Goal: Information Seeking & Learning: Learn about a topic

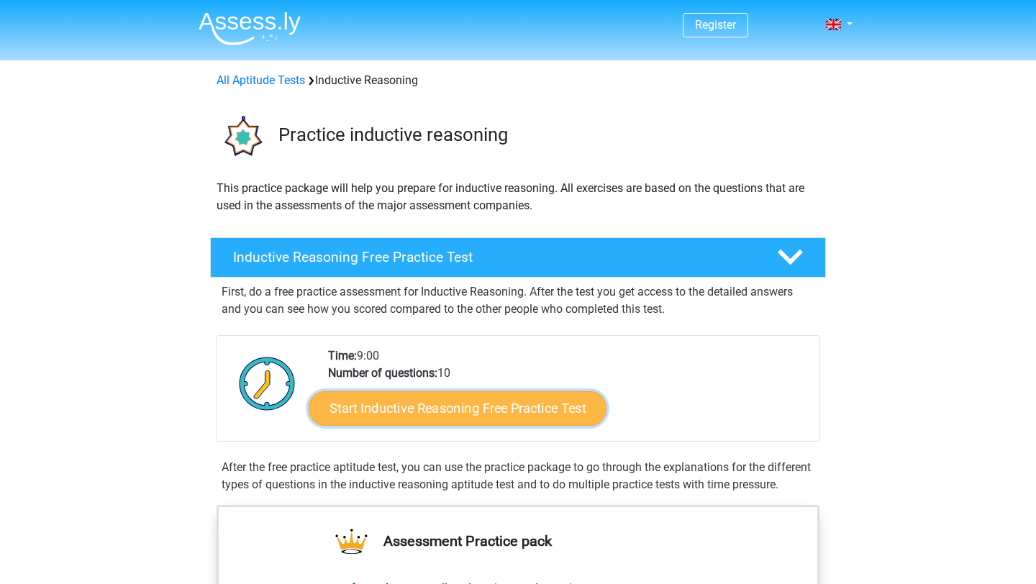
click at [508, 406] on link "Start Inductive Reasoning Free Practice Test" at bounding box center [458, 408] width 298 height 35
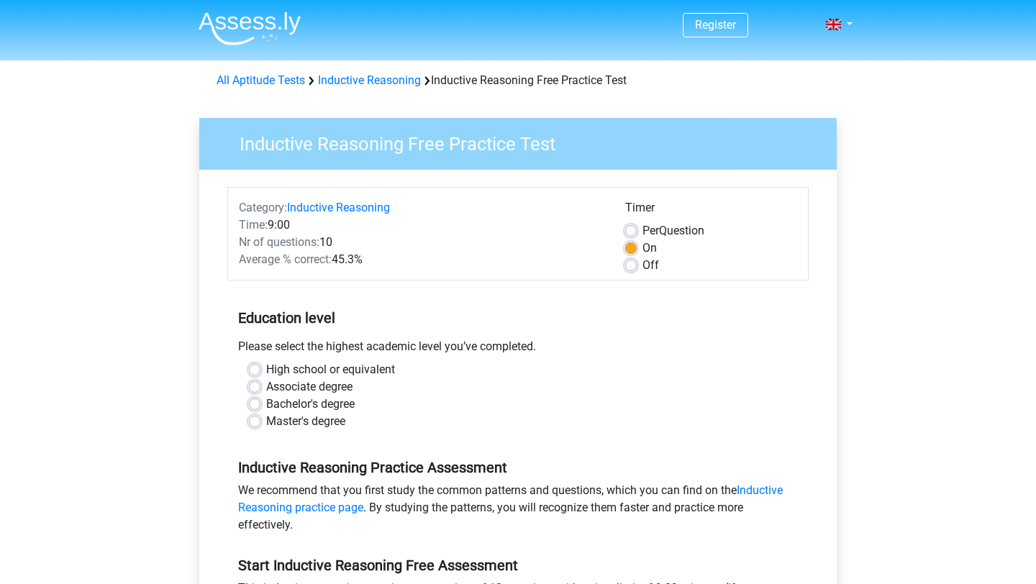
scroll to position [37, 0]
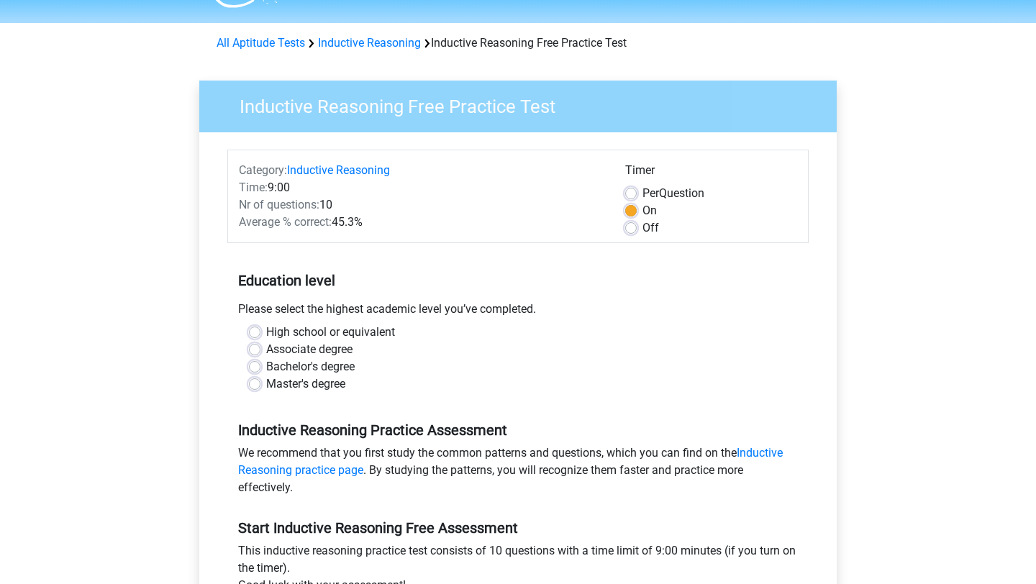
click at [315, 368] on label "Bachelor's degree" at bounding box center [310, 366] width 89 height 17
click at [260, 368] on input "Bachelor's degree" at bounding box center [255, 365] width 12 height 14
radio input "true"
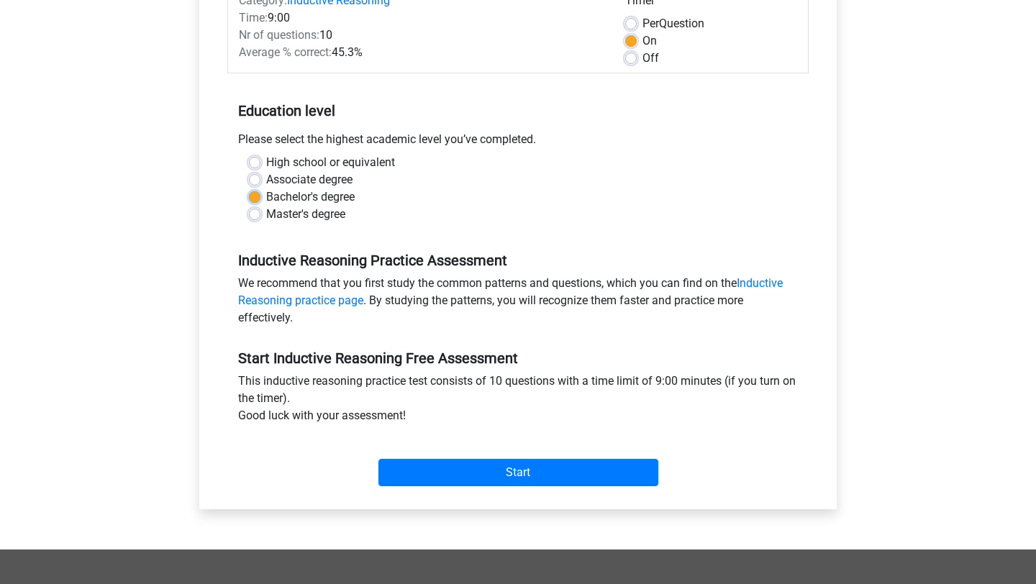
scroll to position [294, 0]
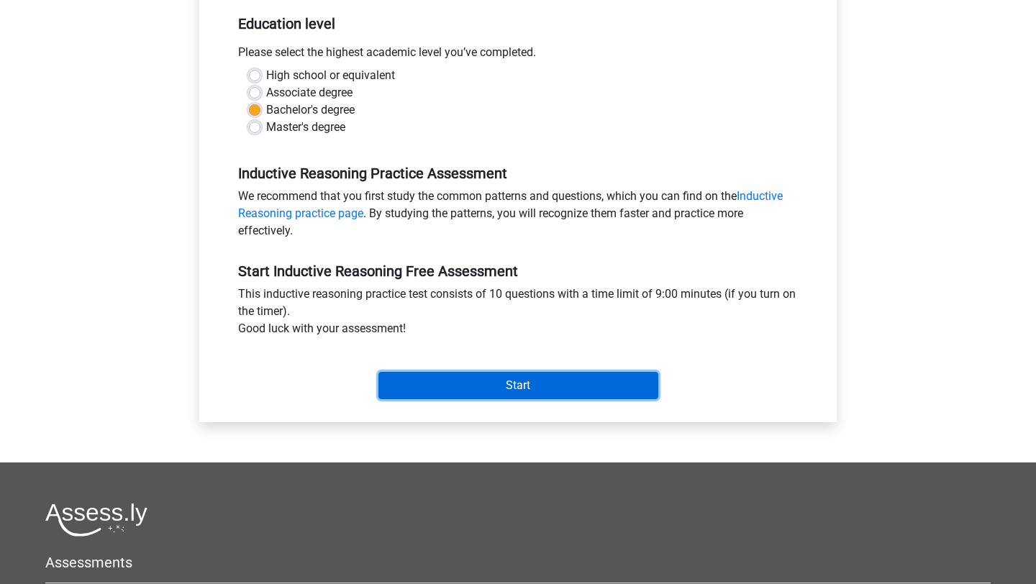
click at [402, 385] on input "Start" at bounding box center [519, 385] width 280 height 27
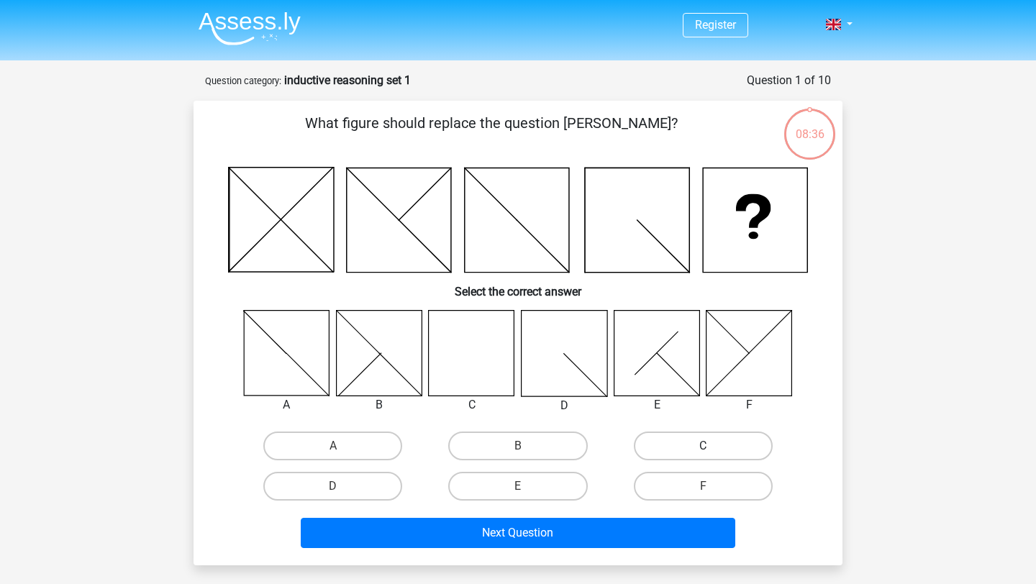
click at [678, 450] on label "C" at bounding box center [703, 446] width 139 height 29
click at [703, 450] on input "C" at bounding box center [707, 450] width 9 height 9
radio input "true"
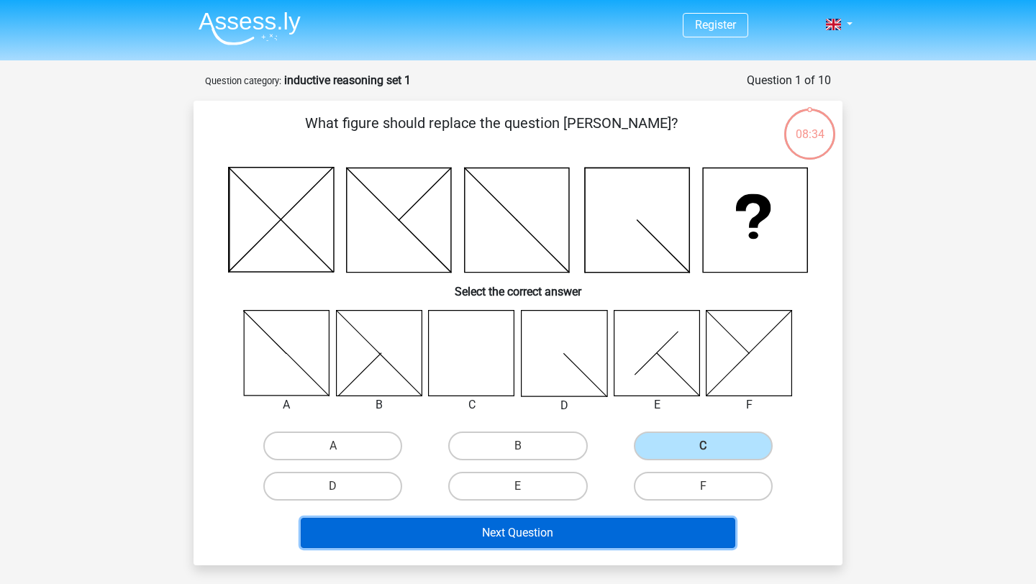
click at [540, 535] on button "Next Question" at bounding box center [518, 533] width 435 height 30
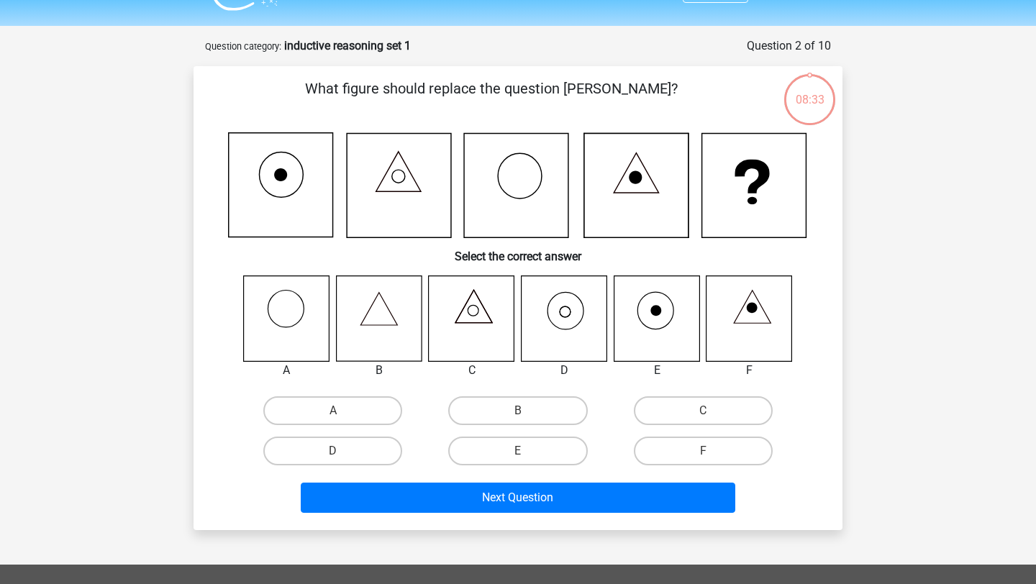
scroll to position [72, 0]
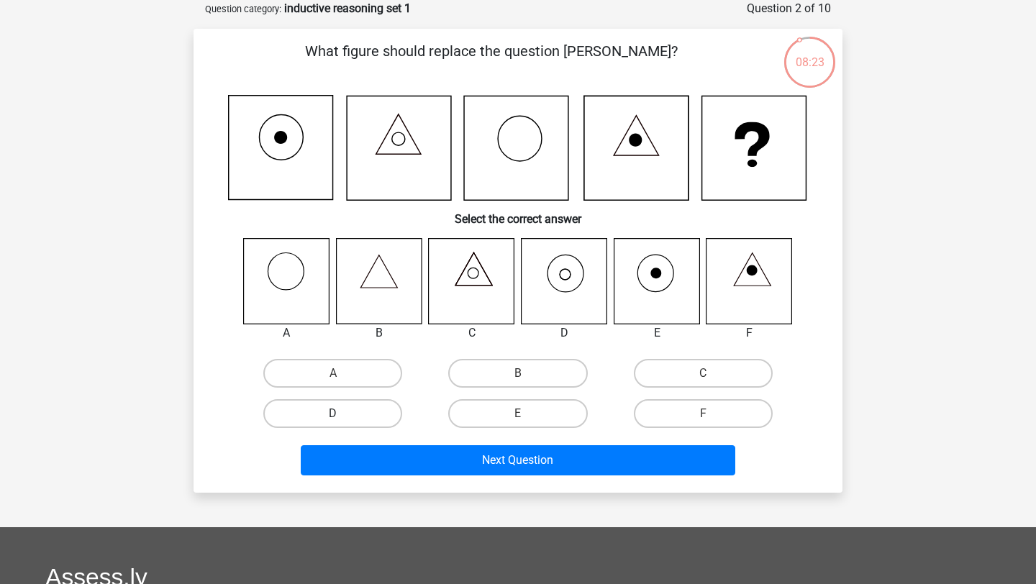
click at [339, 413] on label "D" at bounding box center [332, 413] width 139 height 29
click at [339, 414] on input "D" at bounding box center [337, 418] width 9 height 9
radio input "true"
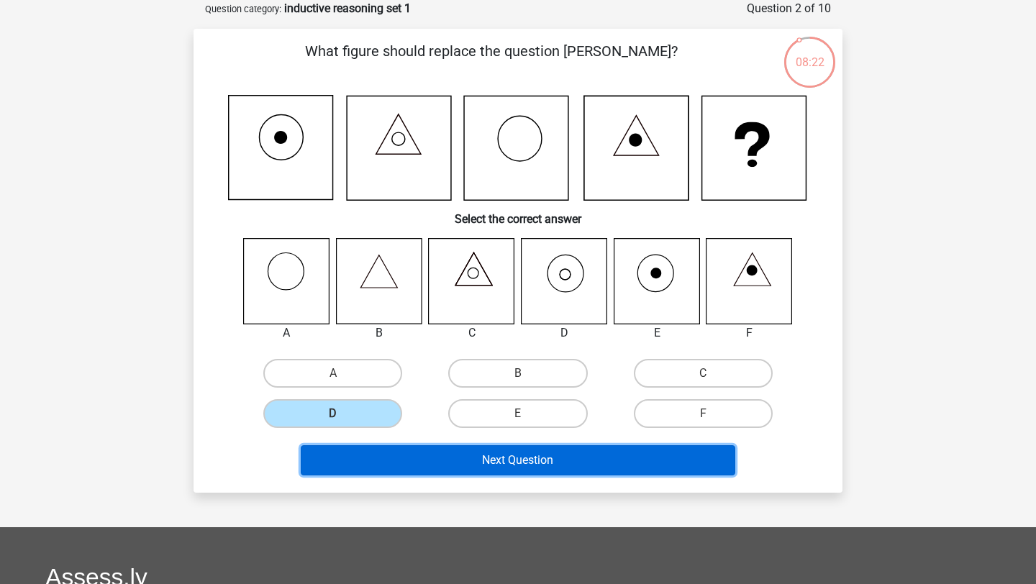
click at [411, 458] on button "Next Question" at bounding box center [518, 460] width 435 height 30
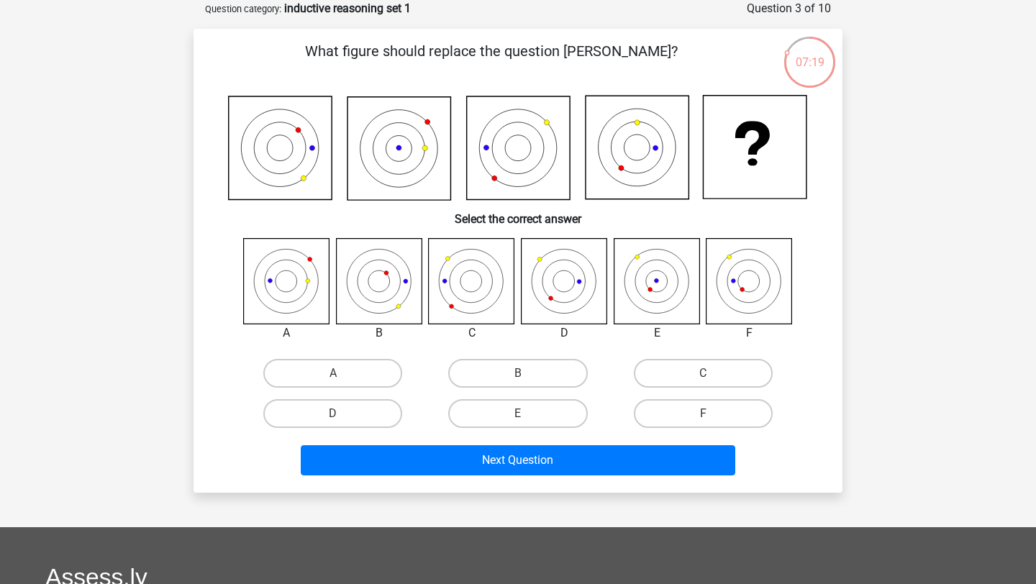
click at [525, 419] on input "E" at bounding box center [522, 418] width 9 height 9
radio input "true"
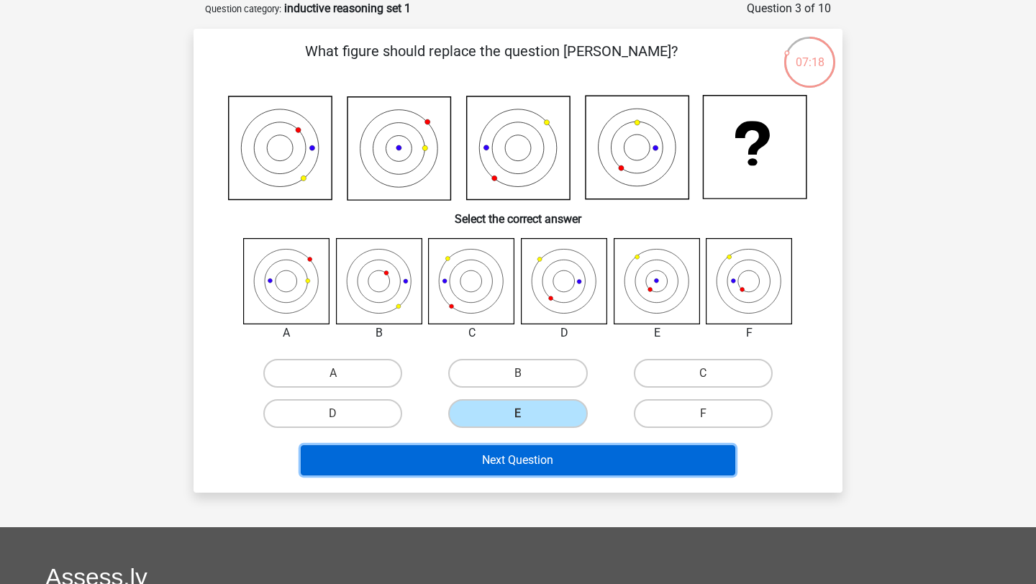
click at [525, 458] on button "Next Question" at bounding box center [518, 460] width 435 height 30
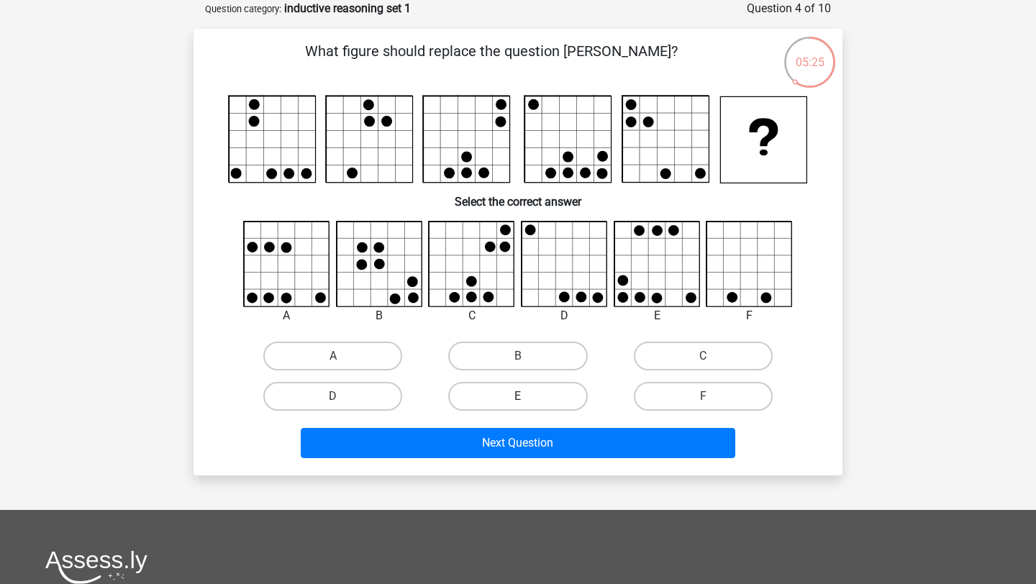
click at [541, 399] on label "E" at bounding box center [517, 396] width 139 height 29
click at [527, 399] on input "E" at bounding box center [522, 401] width 9 height 9
radio input "true"
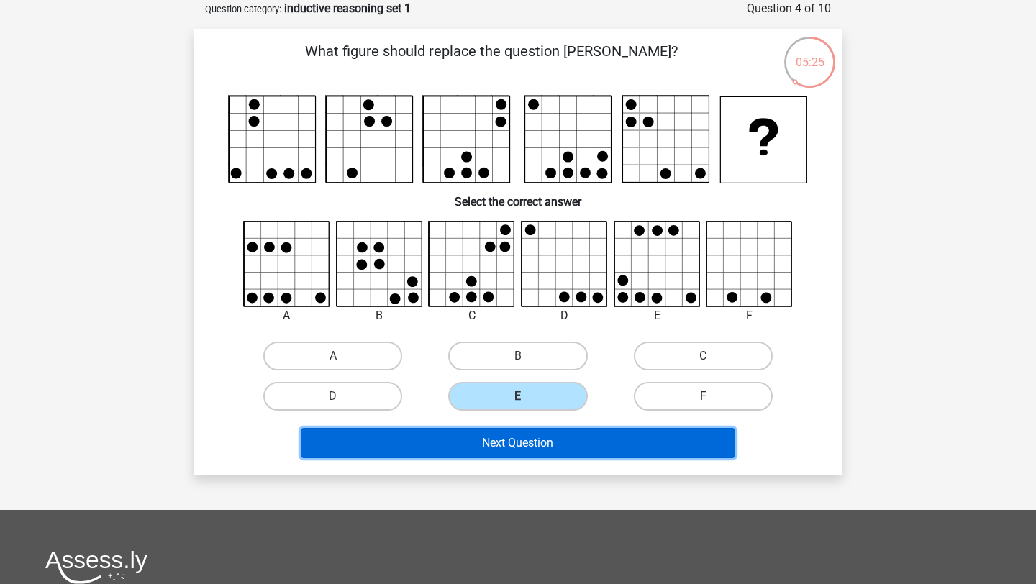
click at [541, 438] on button "Next Question" at bounding box center [518, 443] width 435 height 30
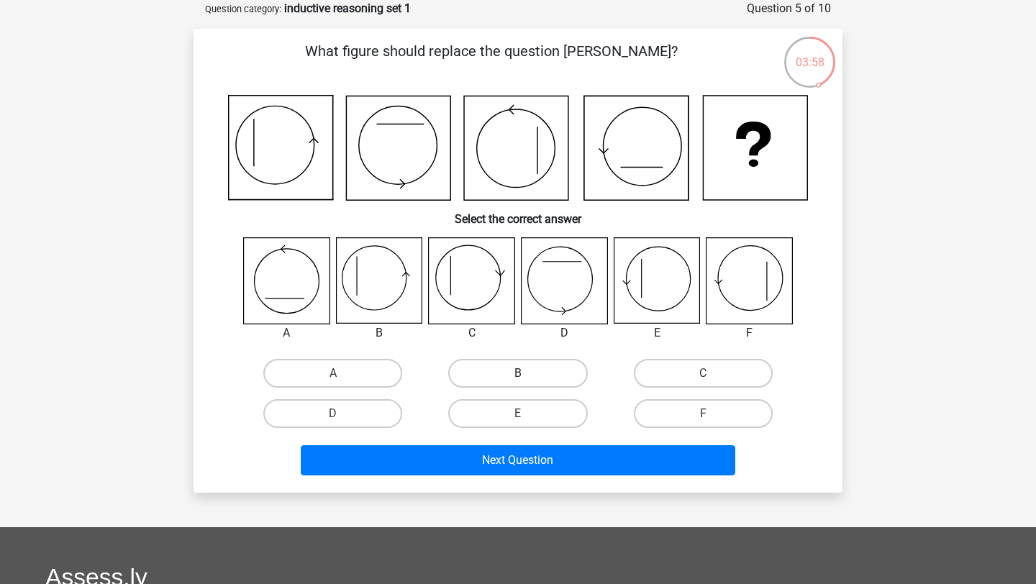
click at [531, 379] on label "B" at bounding box center [517, 373] width 139 height 29
click at [527, 379] on input "B" at bounding box center [522, 377] width 9 height 9
radio input "true"
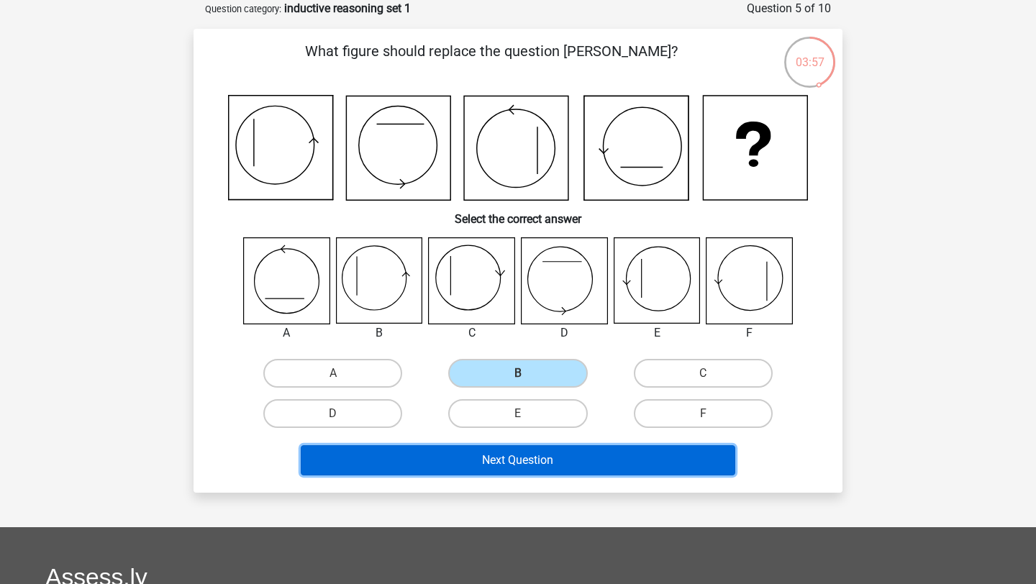
click at [531, 455] on button "Next Question" at bounding box center [518, 460] width 435 height 30
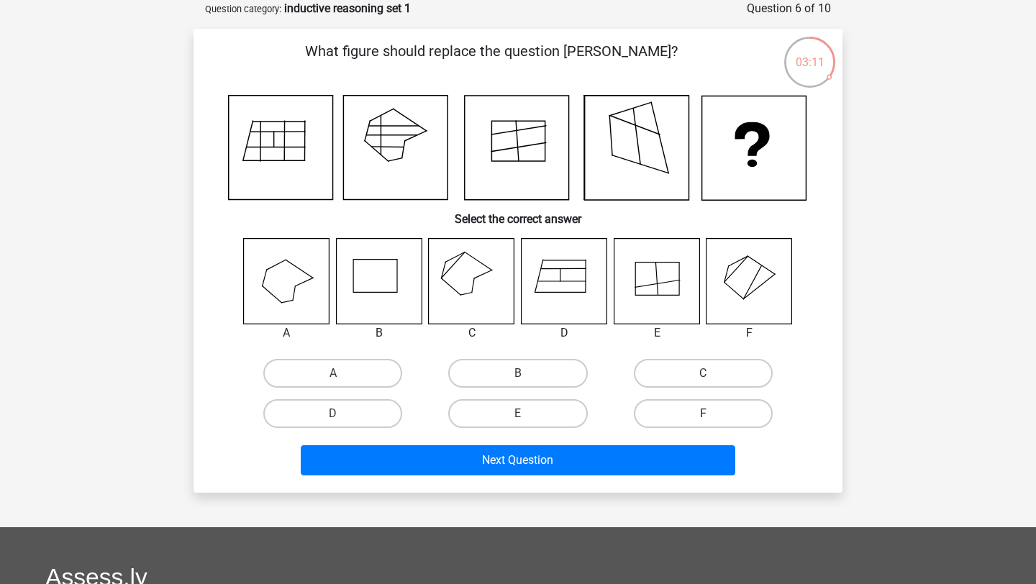
click at [648, 406] on label "F" at bounding box center [703, 413] width 139 height 29
click at [703, 414] on input "F" at bounding box center [707, 418] width 9 height 9
radio input "true"
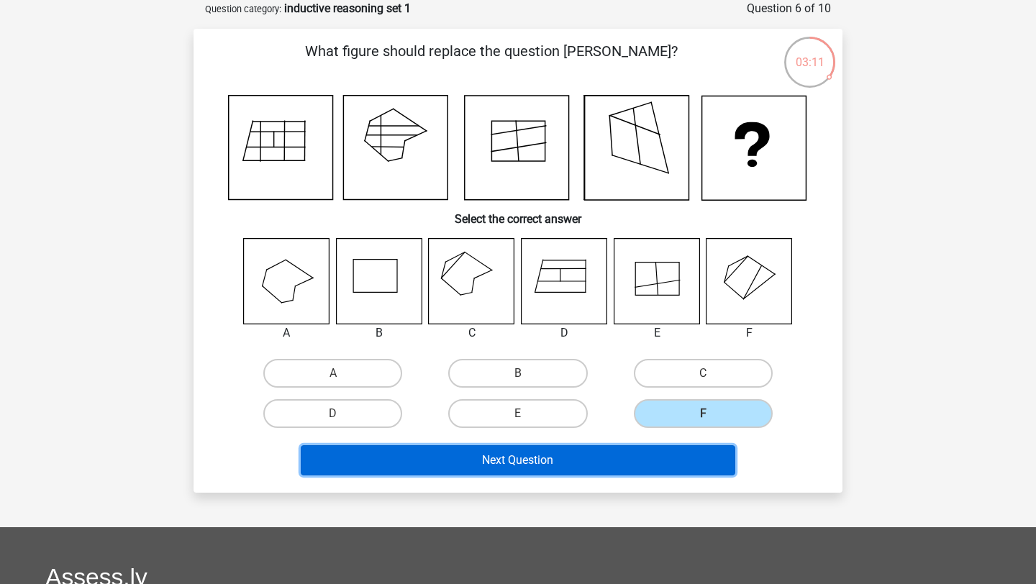
click at [594, 457] on button "Next Question" at bounding box center [518, 460] width 435 height 30
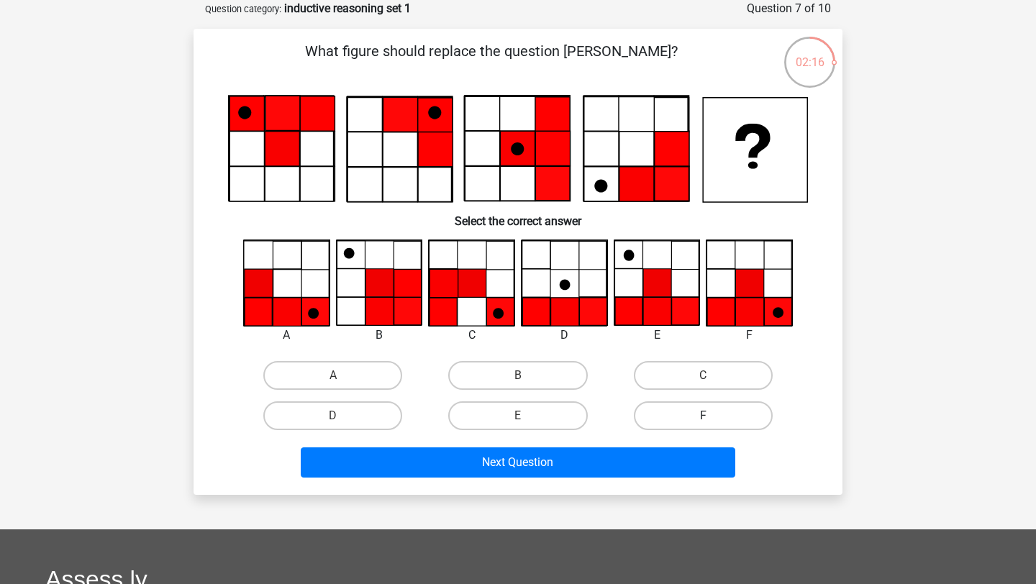
click at [701, 429] on label "F" at bounding box center [703, 416] width 139 height 29
click at [703, 425] on input "F" at bounding box center [707, 420] width 9 height 9
radio input "true"
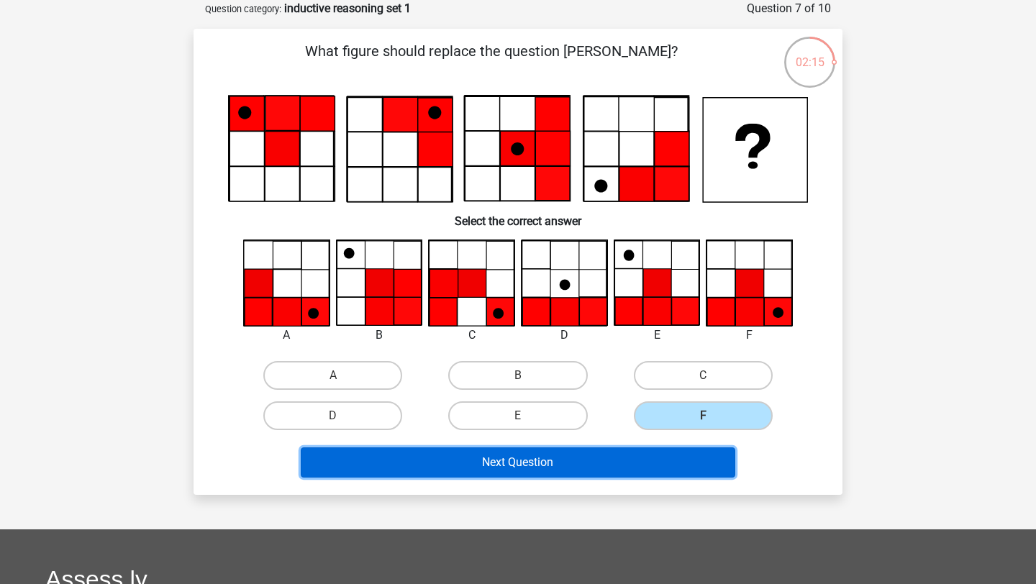
click at [632, 461] on button "Next Question" at bounding box center [518, 463] width 435 height 30
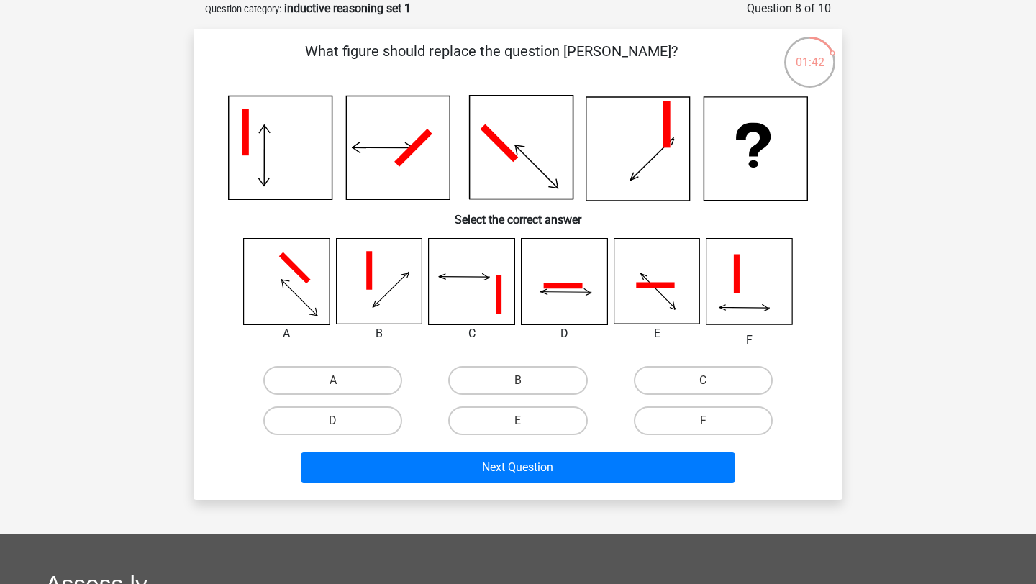
click at [341, 423] on input "D" at bounding box center [337, 425] width 9 height 9
radio input "true"
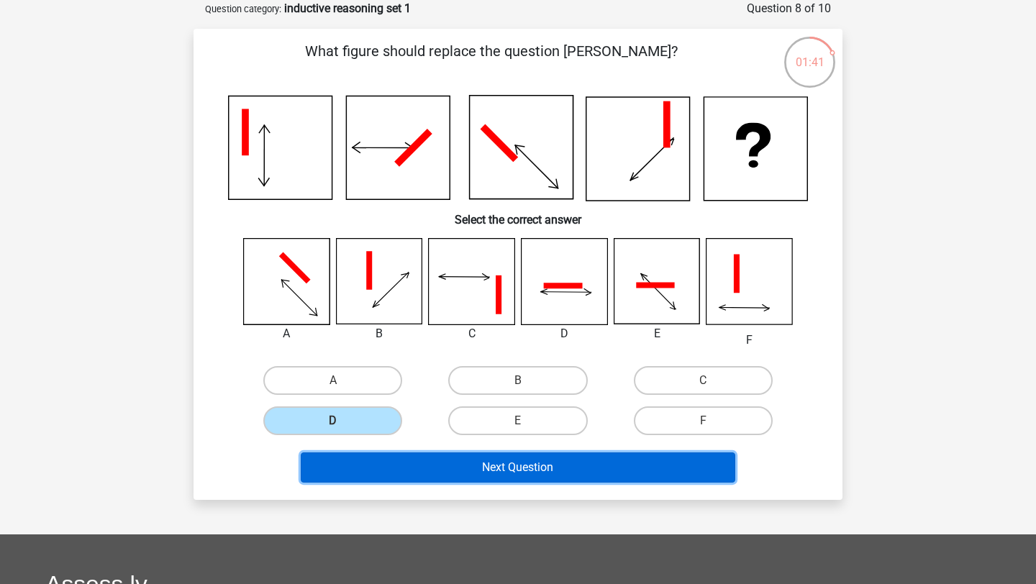
click at [379, 460] on button "Next Question" at bounding box center [518, 468] width 435 height 30
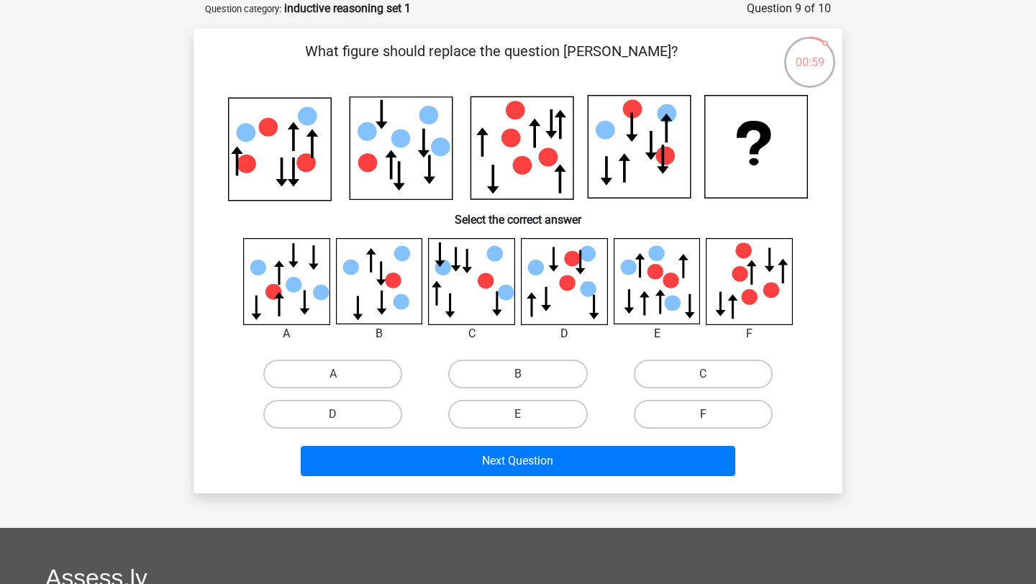
click at [684, 405] on label "F" at bounding box center [703, 414] width 139 height 29
click at [703, 414] on input "F" at bounding box center [707, 418] width 9 height 9
radio input "true"
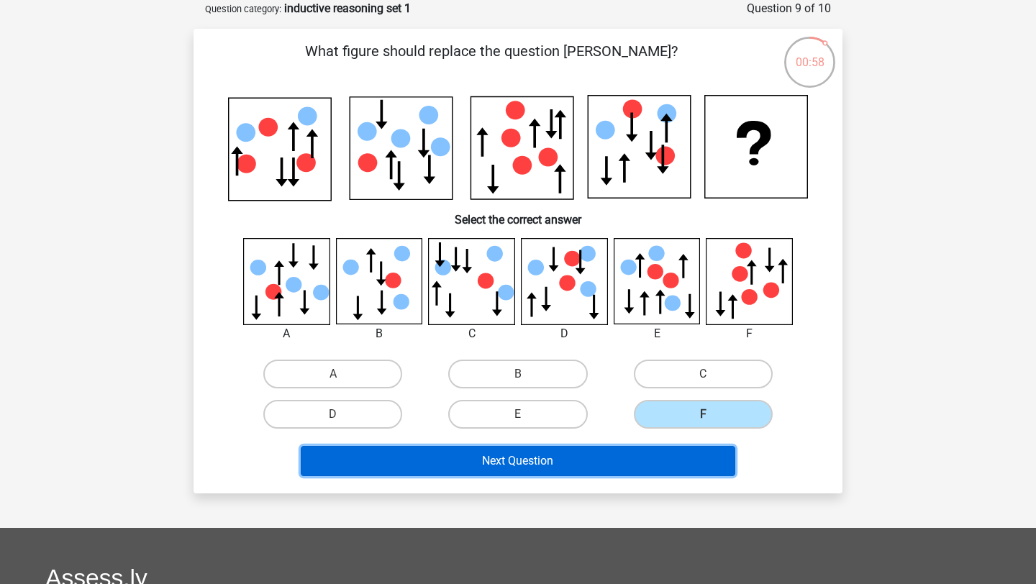
click at [627, 461] on button "Next Question" at bounding box center [518, 461] width 435 height 30
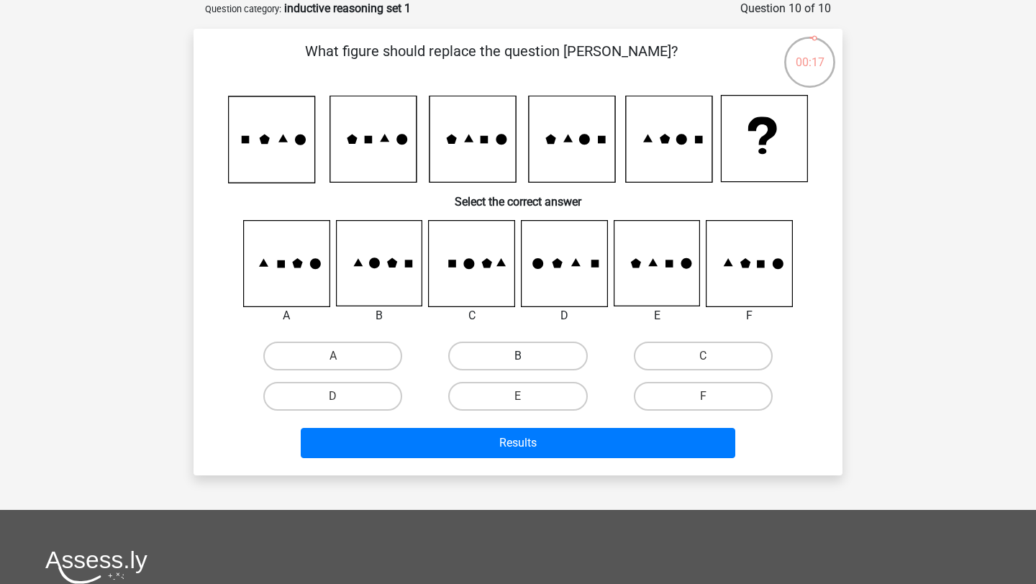
click at [473, 355] on label "B" at bounding box center [517, 356] width 139 height 29
click at [518, 356] on input "B" at bounding box center [522, 360] width 9 height 9
radio input "true"
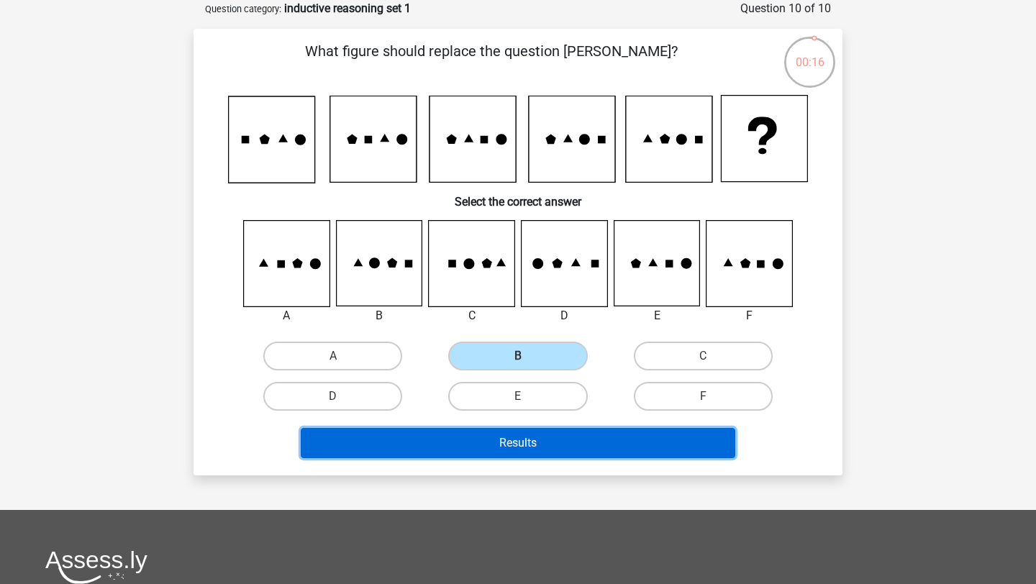
click at [478, 450] on button "Results" at bounding box center [518, 443] width 435 height 30
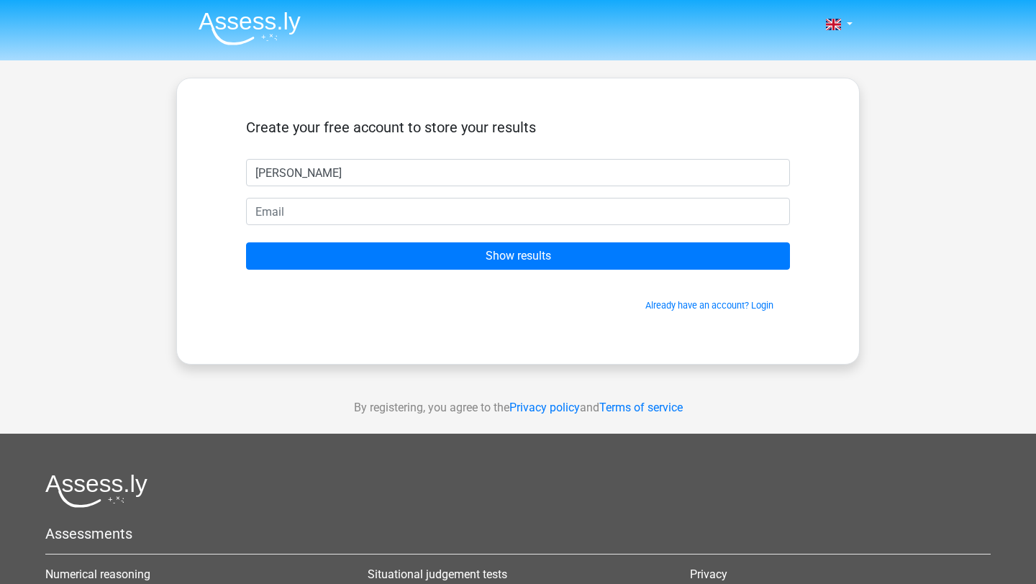
type input "[PERSON_NAME]"
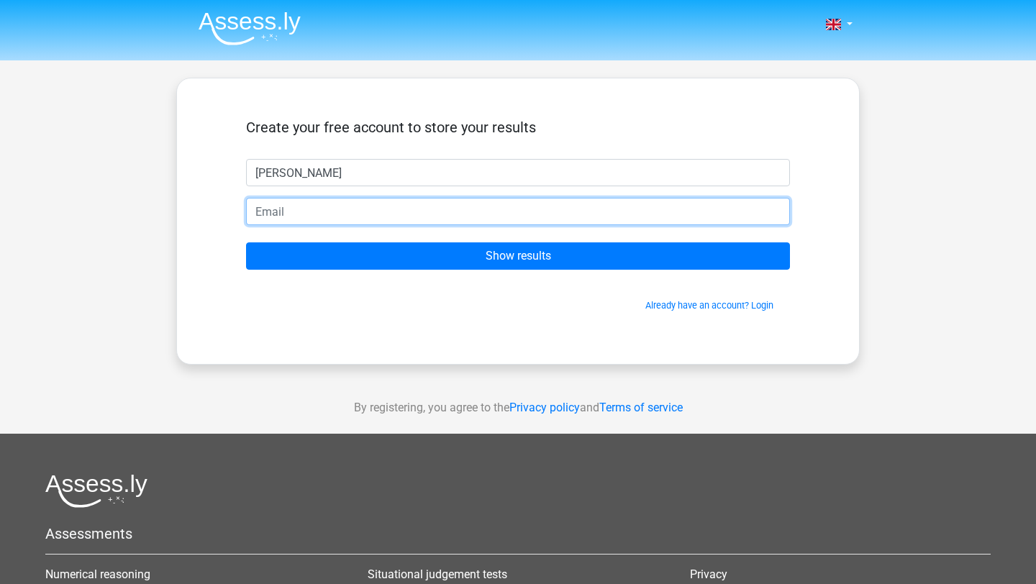
click at [499, 209] on input "email" at bounding box center [518, 211] width 544 height 27
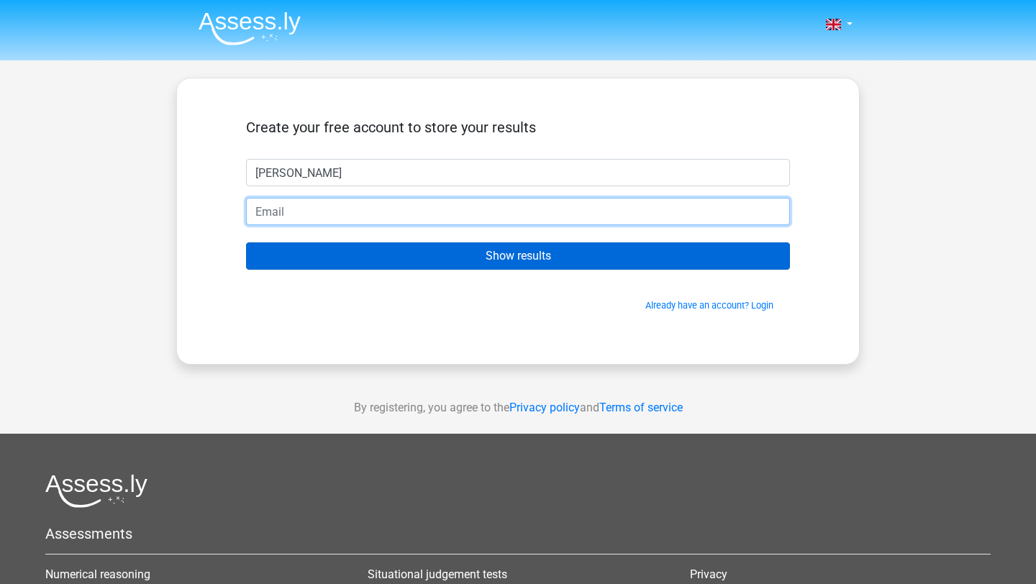
type input "[EMAIL_ADDRESS][DOMAIN_NAME]"
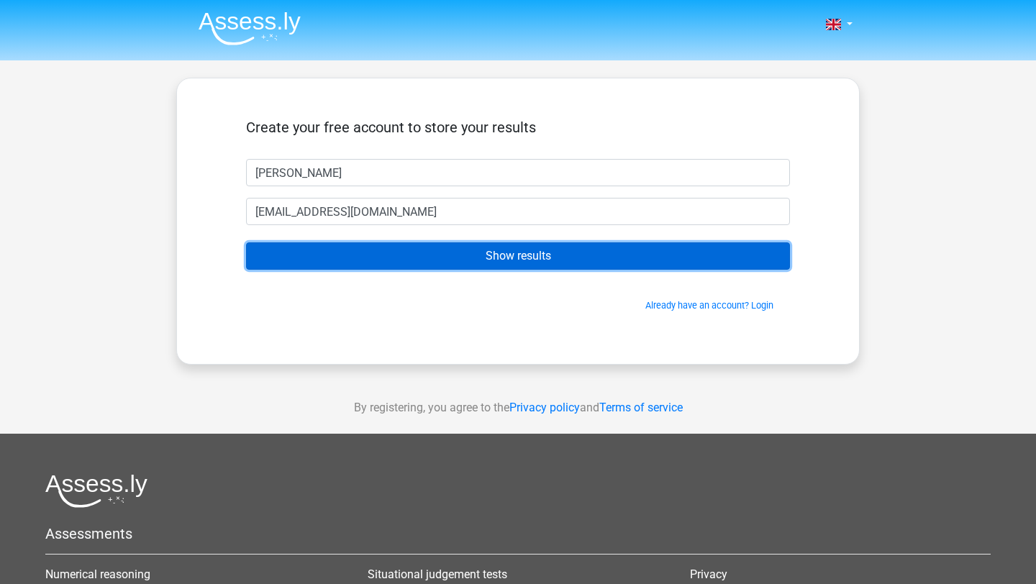
click at [441, 260] on input "Show results" at bounding box center [518, 256] width 544 height 27
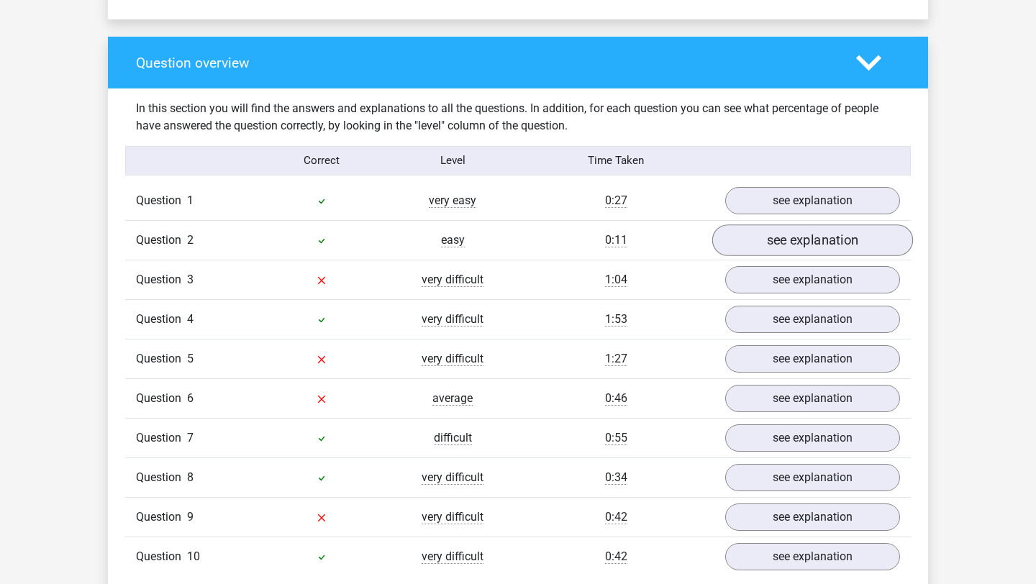
scroll to position [1031, 0]
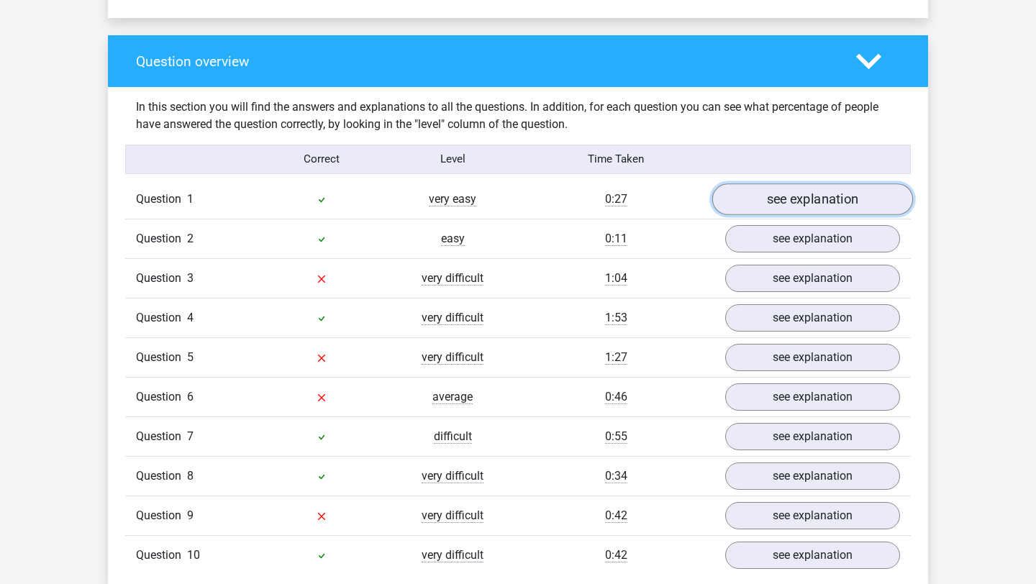
click at [765, 201] on link "see explanation" at bounding box center [812, 200] width 201 height 32
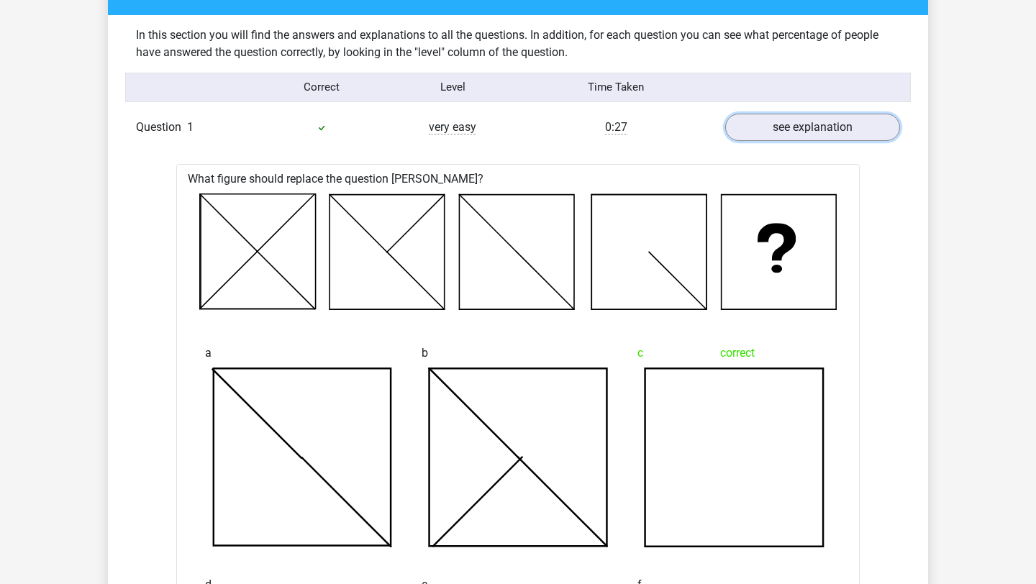
scroll to position [1089, 0]
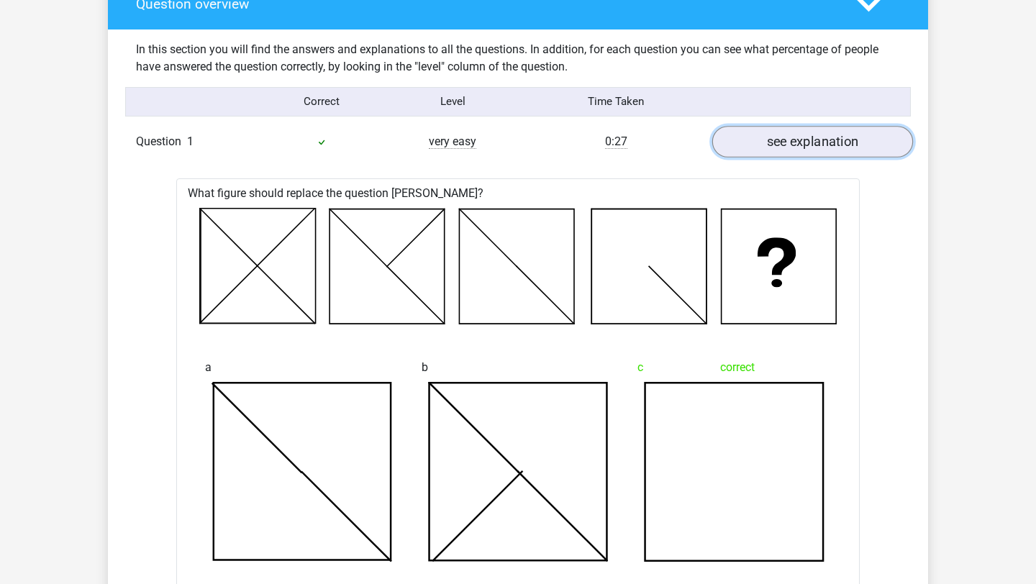
click at [813, 148] on link "see explanation" at bounding box center [812, 142] width 201 height 32
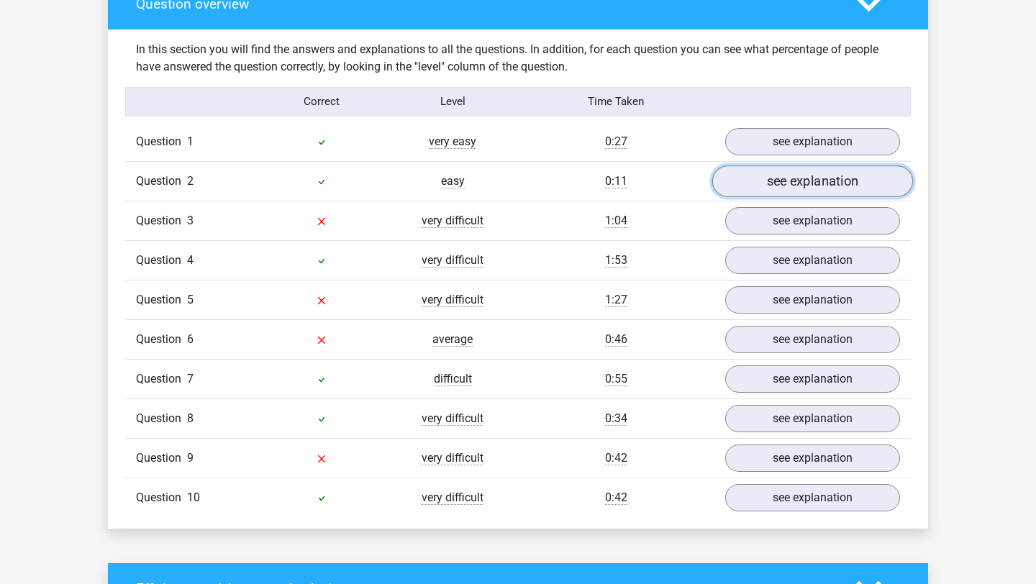
click at [806, 182] on link "see explanation" at bounding box center [812, 182] width 201 height 32
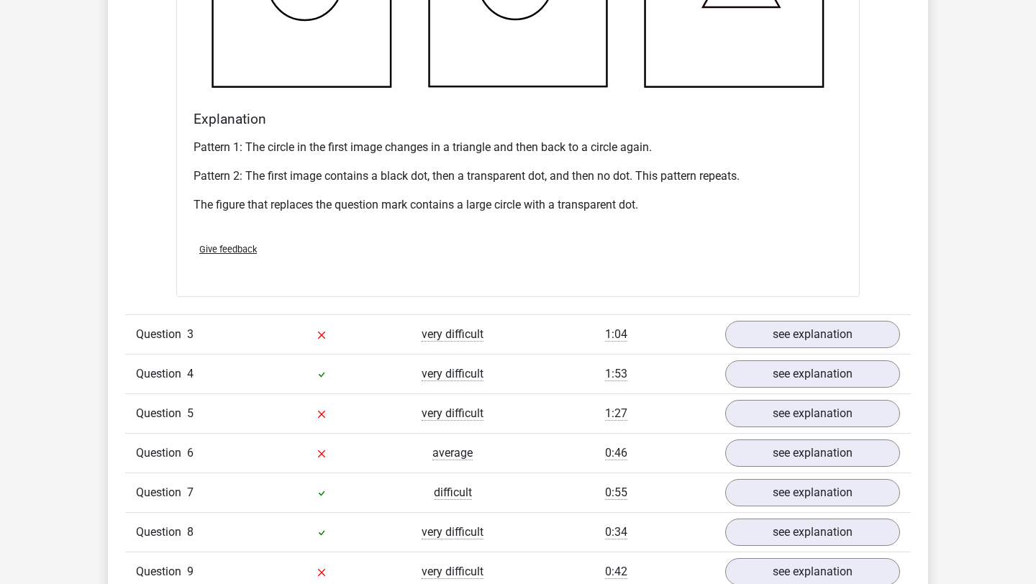
scroll to position [1947, 0]
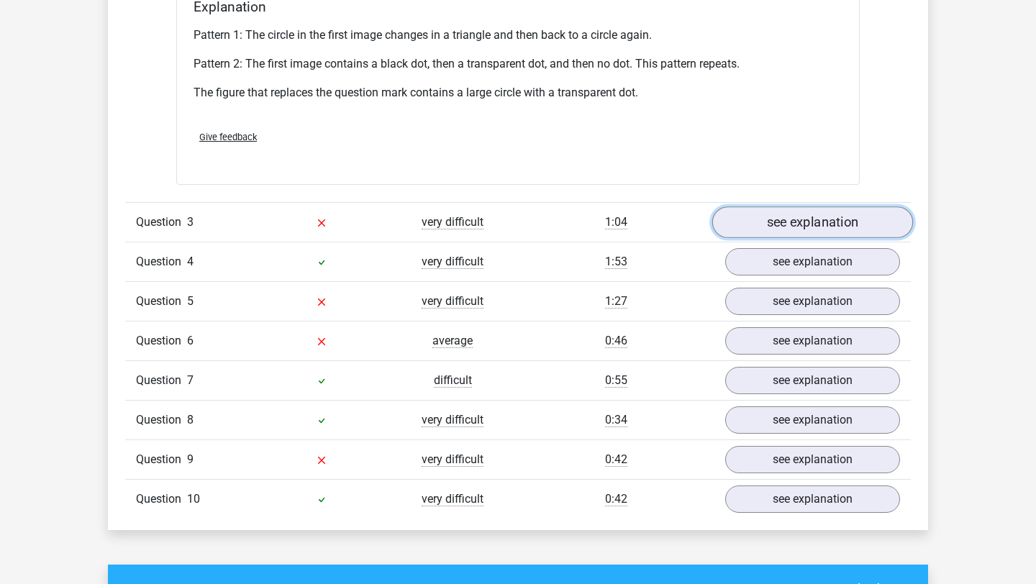
click at [745, 219] on link "see explanation" at bounding box center [812, 223] width 201 height 32
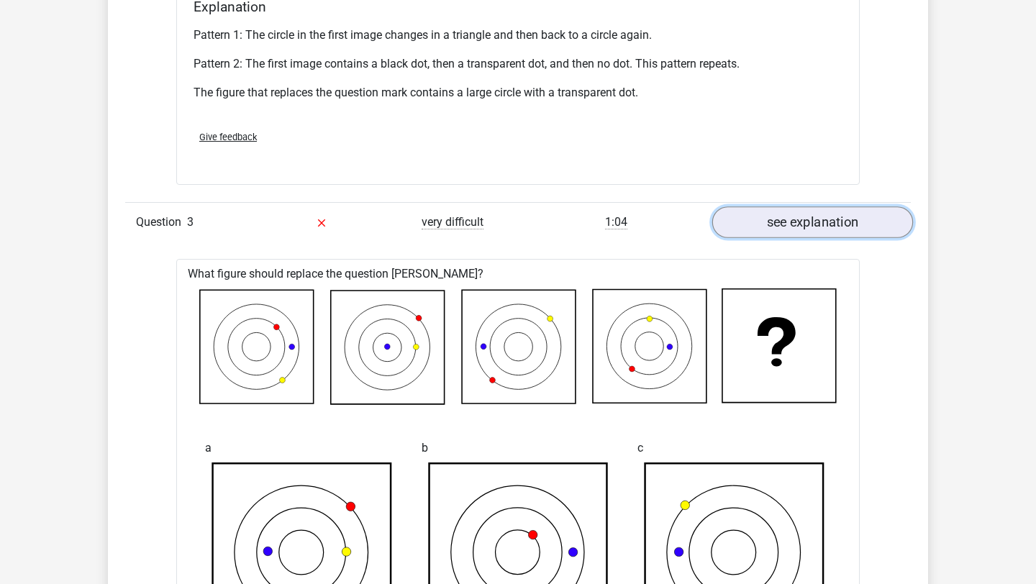
click at [744, 219] on link "see explanation" at bounding box center [812, 223] width 201 height 32
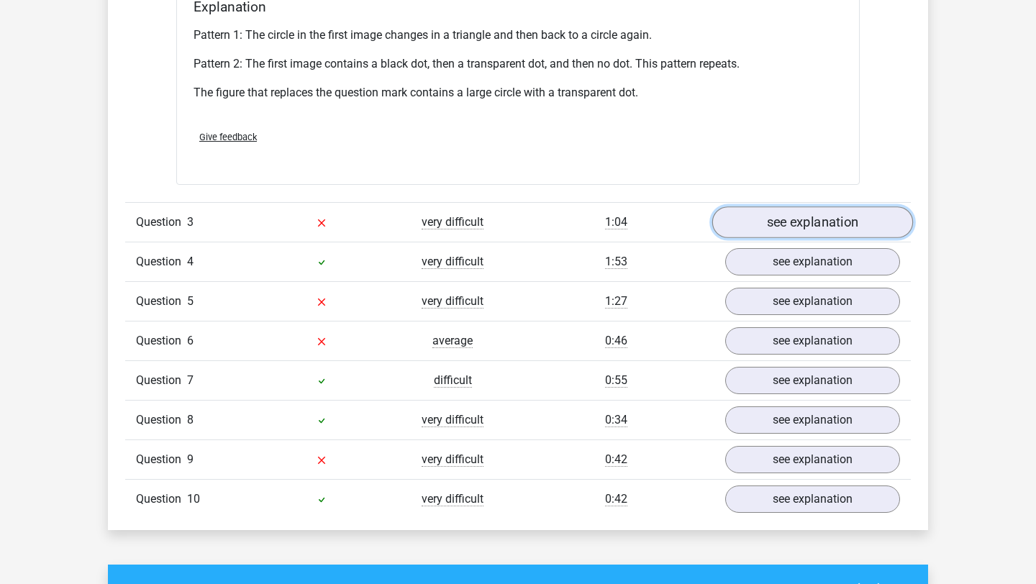
click at [744, 219] on link "see explanation" at bounding box center [812, 223] width 201 height 32
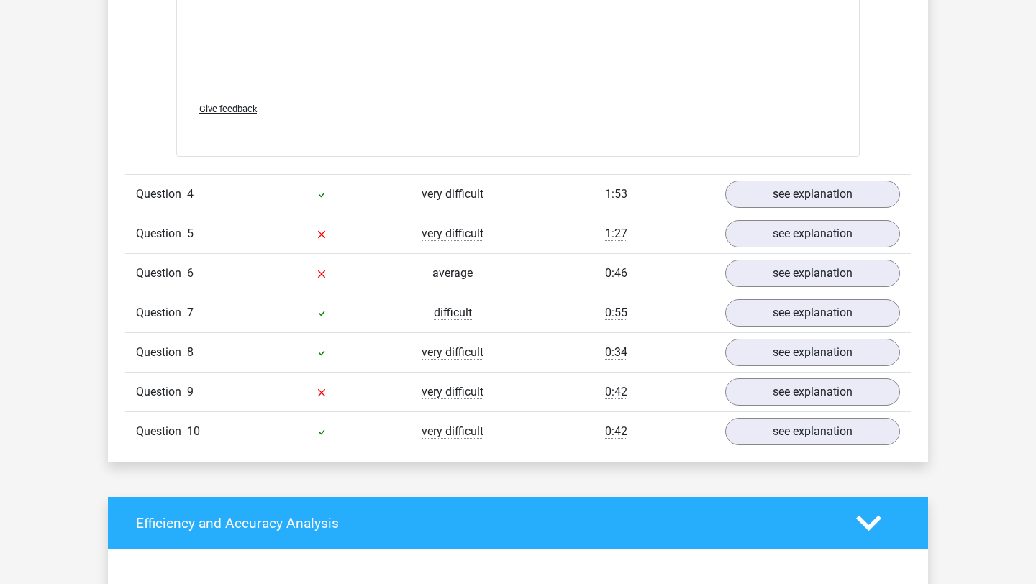
scroll to position [3294, 0]
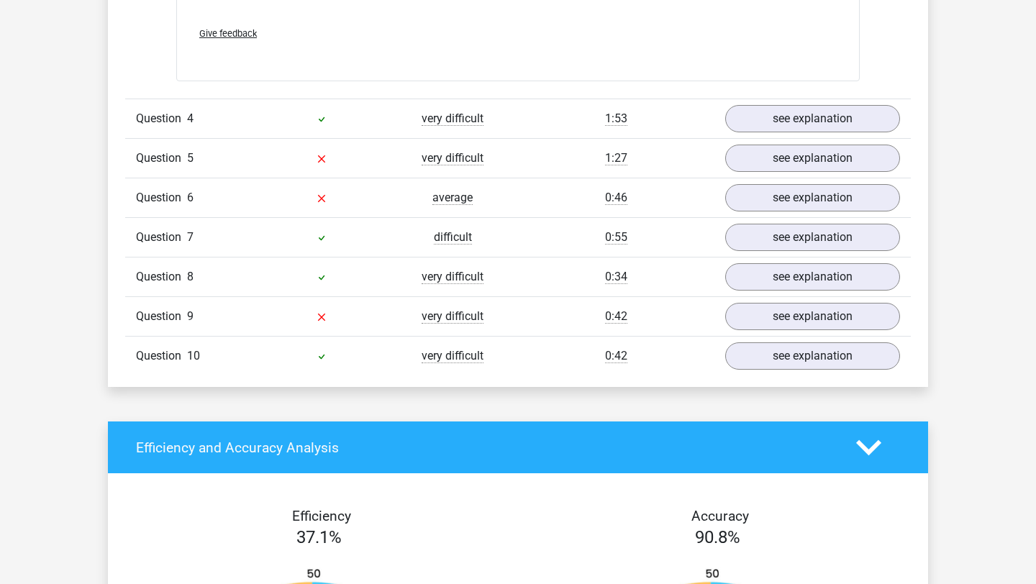
click at [757, 132] on div "Question 4 very difficult 1:53 see explanation" at bounding box center [518, 119] width 786 height 40
click at [757, 123] on link "see explanation" at bounding box center [812, 119] width 201 height 32
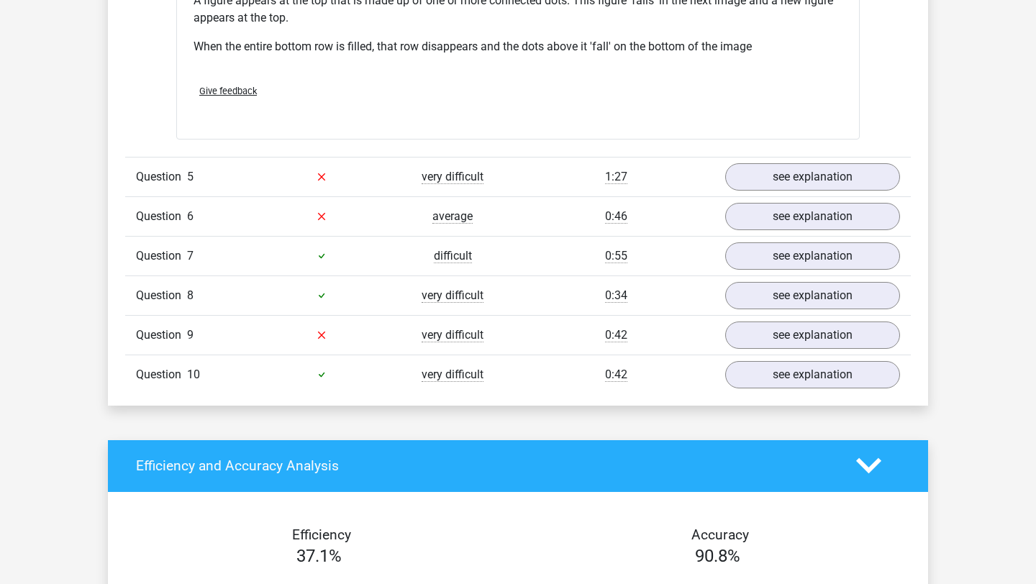
scroll to position [4164, 0]
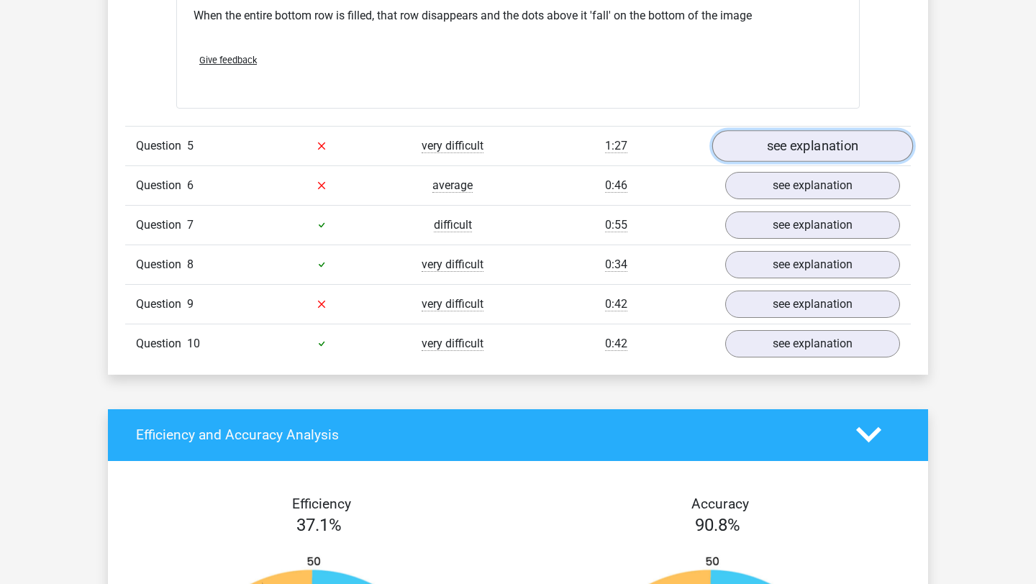
click at [793, 150] on link "see explanation" at bounding box center [812, 146] width 201 height 32
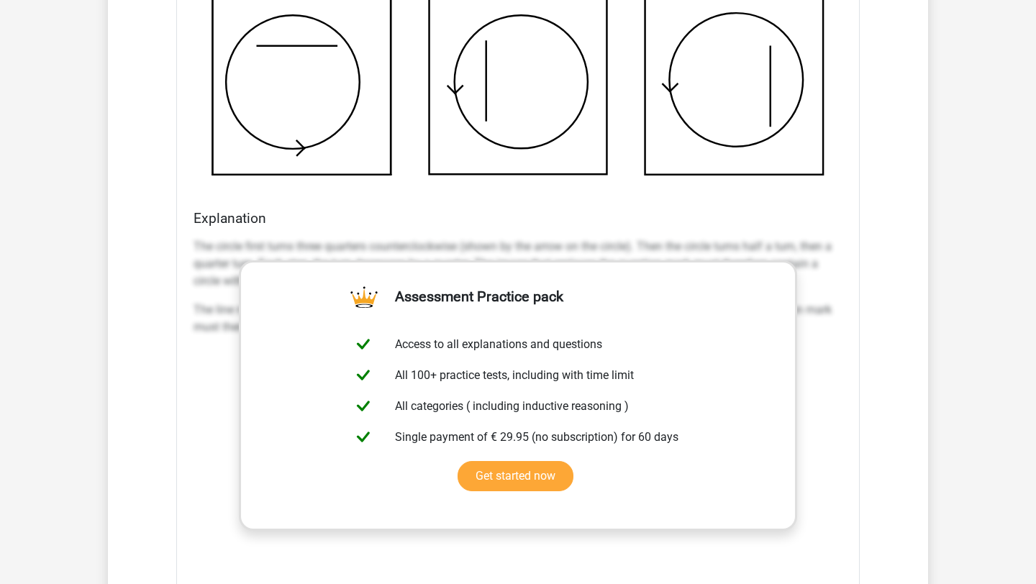
scroll to position [5284, 0]
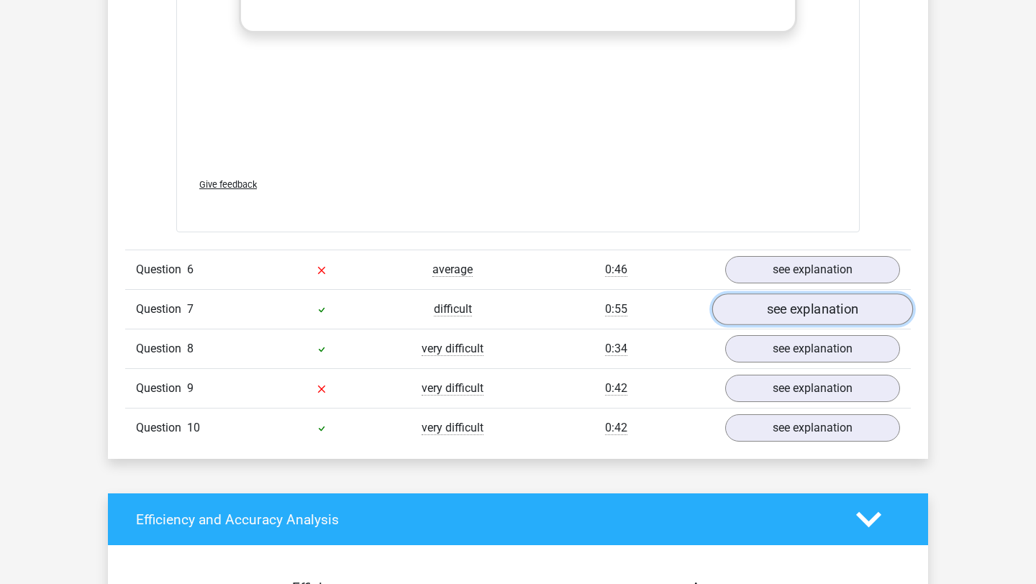
click at [774, 317] on link "see explanation" at bounding box center [812, 310] width 201 height 32
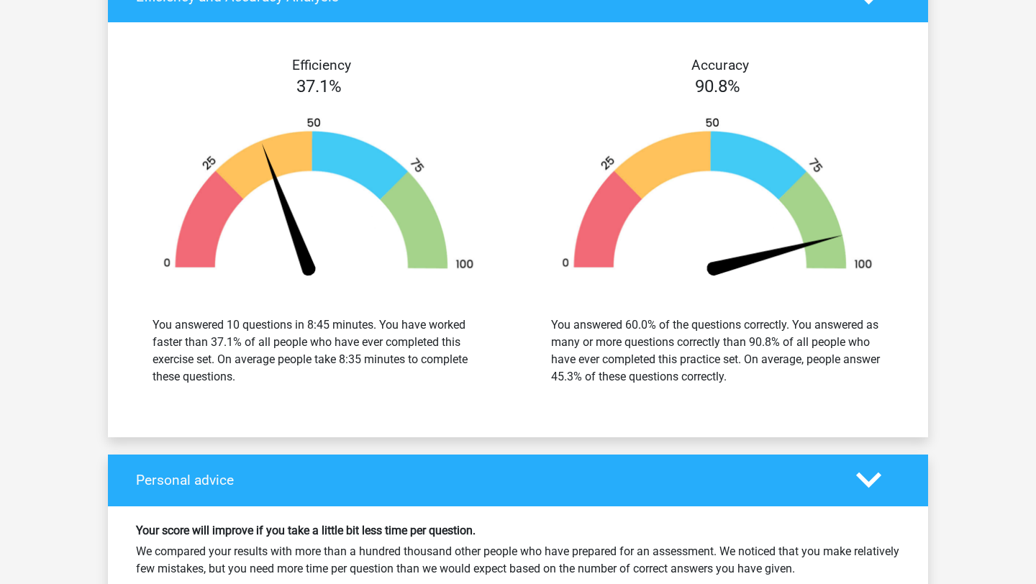
scroll to position [7054, 0]
